Goal: Browse casually: Explore the website without a specific task or goal

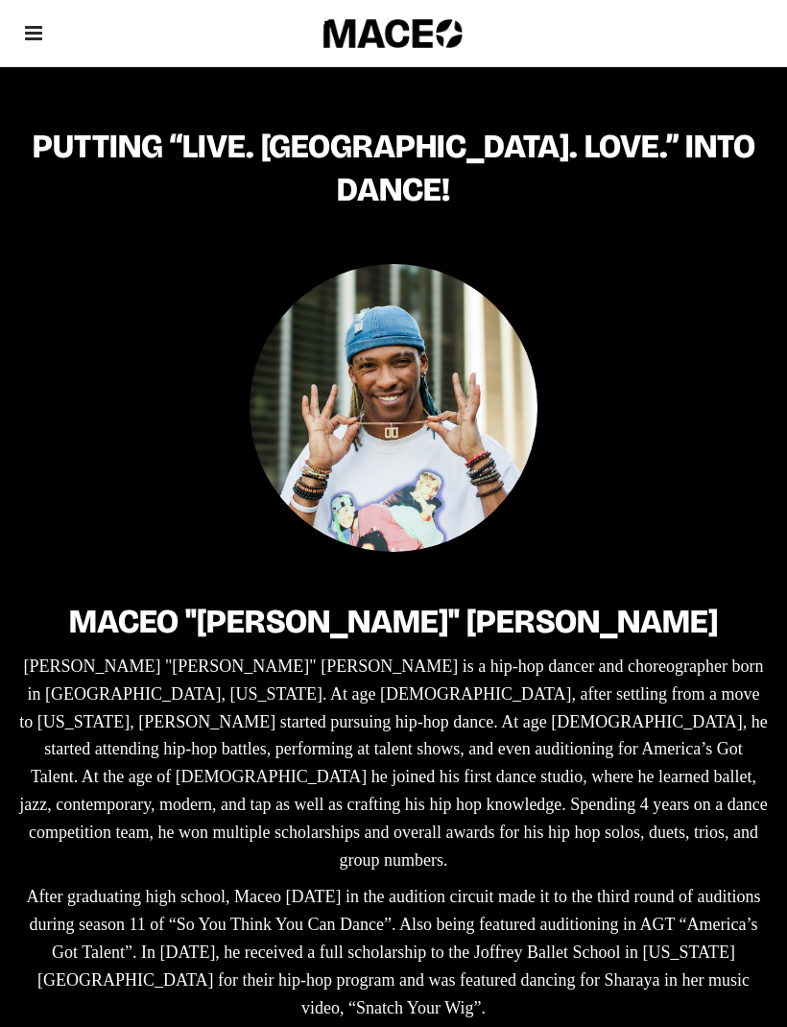
click at [28, 37] on icon at bounding box center [33, 33] width 17 height 20
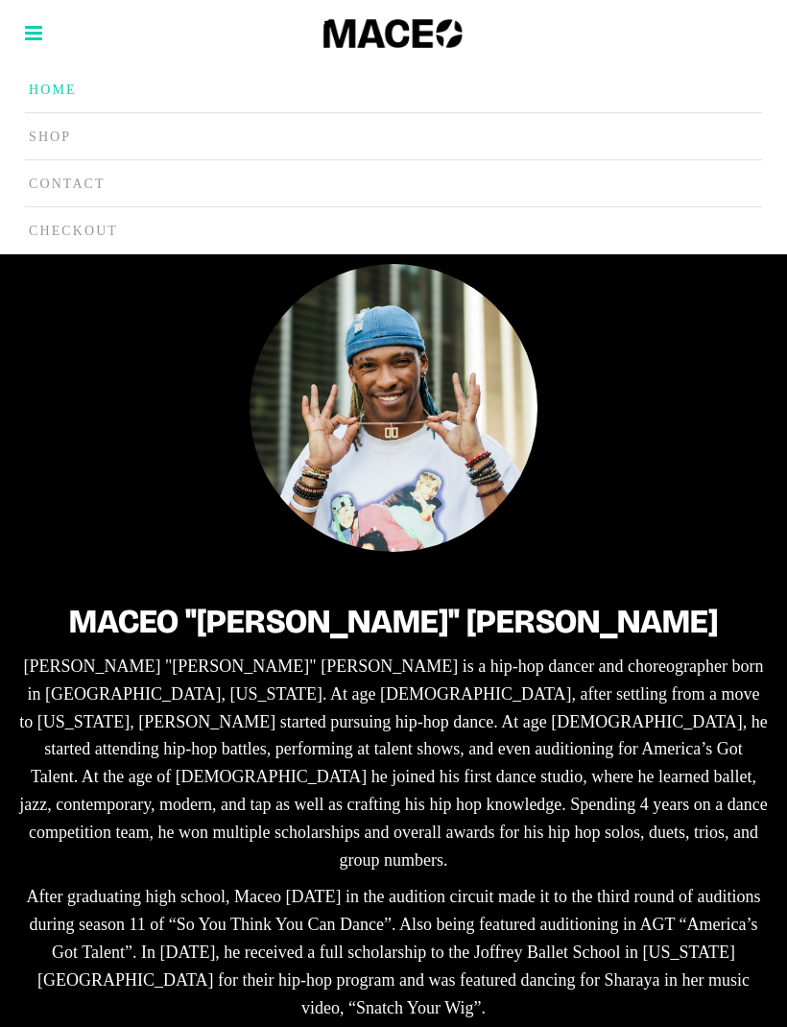
click at [771, 425] on div "Maceo "[PERSON_NAME]" [PERSON_NAME] "[PERSON_NAME]" [PERSON_NAME] is a hip-hop …" at bounding box center [393, 818] width 787 height 1147
click at [733, 410] on div "Maceo "[PERSON_NAME]" [PERSON_NAME] "[PERSON_NAME]" [PERSON_NAME] is a hip-hop …" at bounding box center [393, 818] width 749 height 1109
